Goal: Task Accomplishment & Management: Use online tool/utility

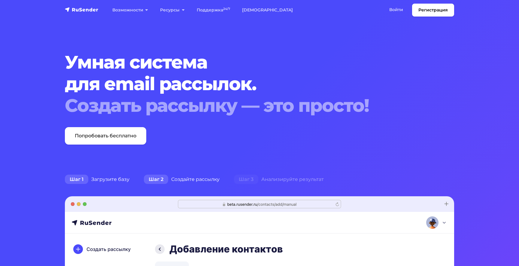
click at [182, 177] on div "Шаг 2 Создайте рассылку" at bounding box center [182, 179] width 90 height 12
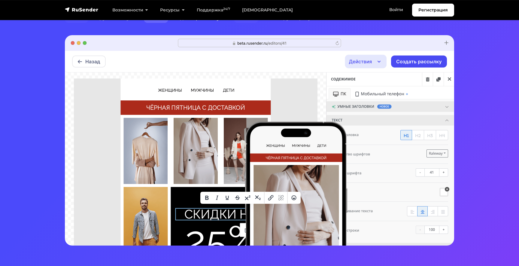
scroll to position [128, 0]
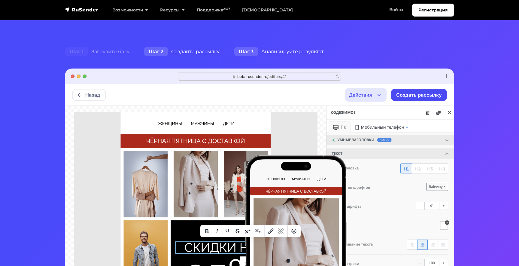
click at [267, 55] on div "Шаг 3 Анализируйте результат" at bounding box center [279, 52] width 104 height 12
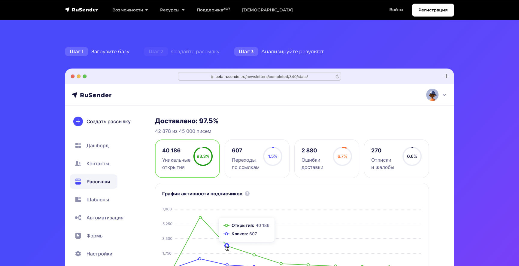
click at [115, 48] on div "Шаг 1 Загрузите базу" at bounding box center [97, 52] width 79 height 12
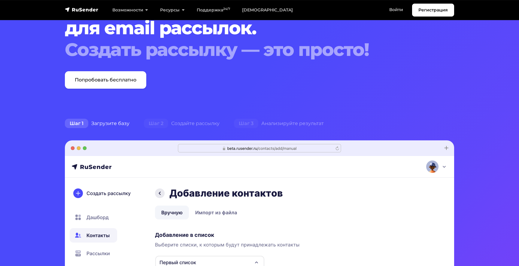
scroll to position [57, 0]
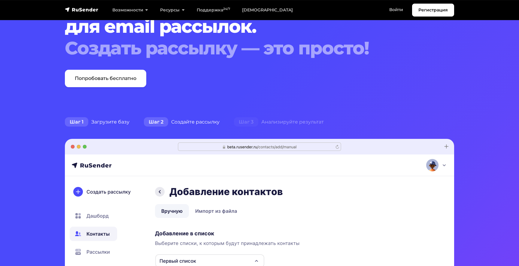
click at [198, 126] on div "Шаг 2 Создайте рассылку" at bounding box center [182, 122] width 90 height 12
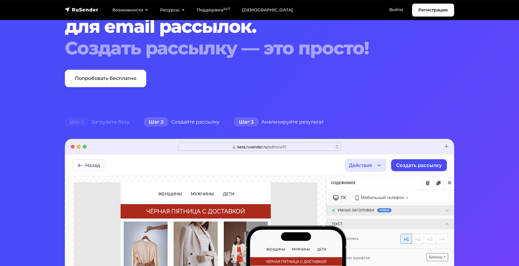
click at [260, 120] on div "Шаг 3 Анализируйте результат" at bounding box center [279, 122] width 104 height 12
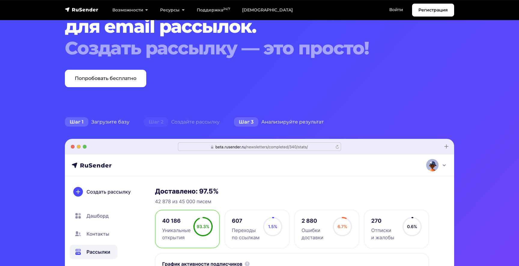
click at [109, 118] on div "Шаг 1 Загрузите базу" at bounding box center [97, 122] width 79 height 12
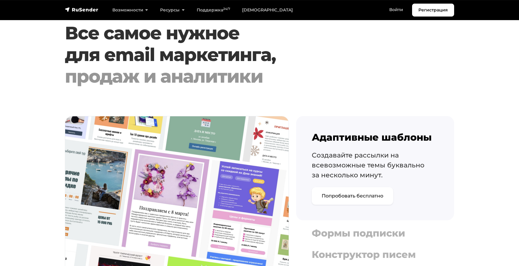
scroll to position [607, 0]
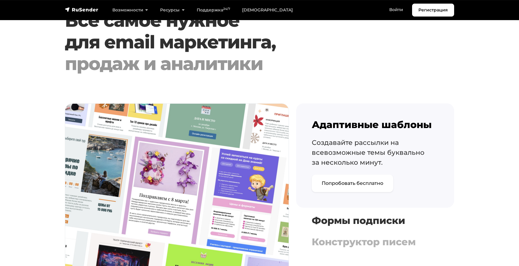
click at [336, 218] on h4 "Формы подписки" at bounding box center [375, 220] width 127 height 11
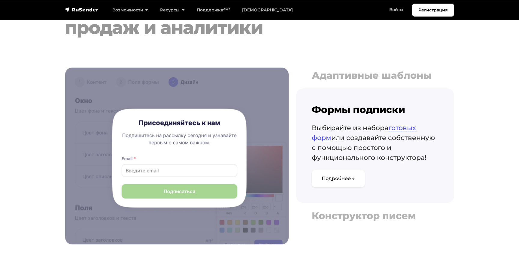
scroll to position [648, 0]
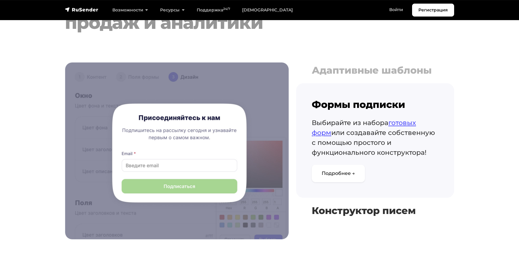
click at [336, 211] on h4 "Конструктор писем" at bounding box center [375, 210] width 127 height 11
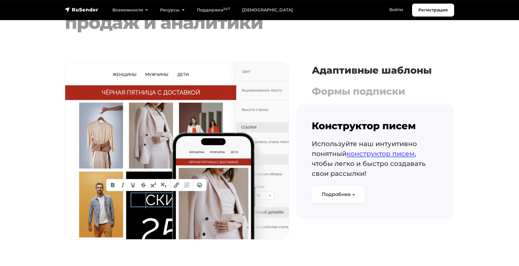
click at [326, 67] on h4 "Адаптивные шаблоны" at bounding box center [375, 70] width 127 height 11
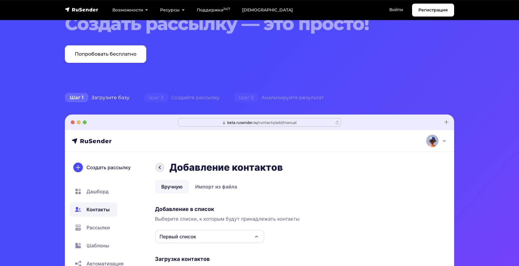
scroll to position [0, 0]
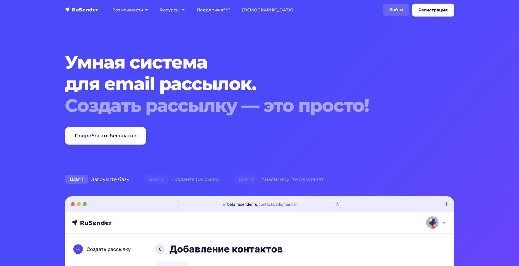
click at [399, 8] on link "Войти" at bounding box center [397, 10] width 26 height 12
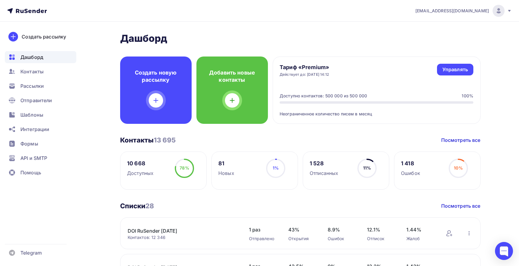
click at [508, 14] on div "a.shevtsov+rusender@ucoz-team.net" at bounding box center [464, 11] width 96 height 12
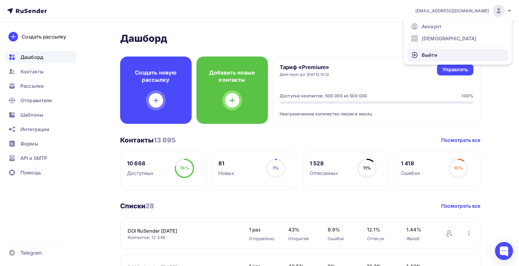
click at [463, 52] on link "Выйти" at bounding box center [458, 55] width 101 height 12
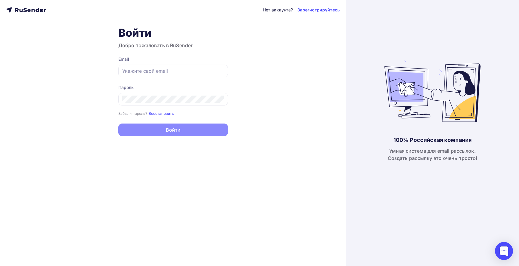
click at [30, 12] on icon at bounding box center [26, 9] width 40 height 7
